Goal: Transaction & Acquisition: Purchase product/service

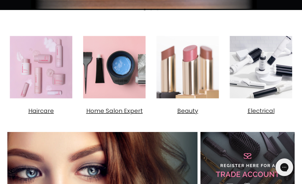
scroll to position [210, 0]
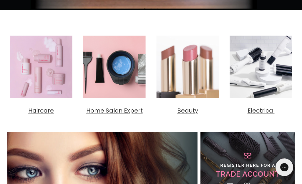
click at [43, 111] on span "Haircare" at bounding box center [41, 111] width 26 height 8
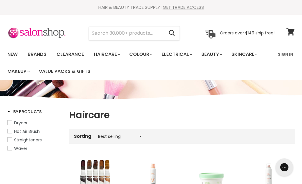
click at [106, 35] on input "Search" at bounding box center [126, 34] width 75 height 14
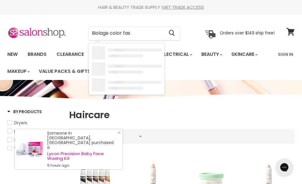
type input "Biolage color fast"
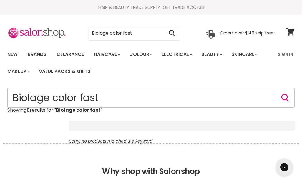
click at [109, 101] on input "Biolage color fast" at bounding box center [151, 97] width 288 height 19
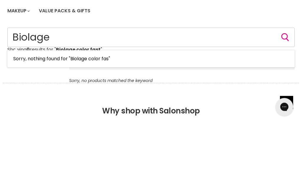
type input "Biolage"
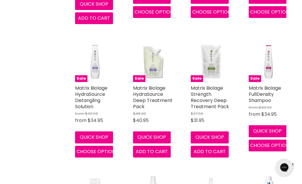
scroll to position [644, 0]
